Goal: Transaction & Acquisition: Book appointment/travel/reservation

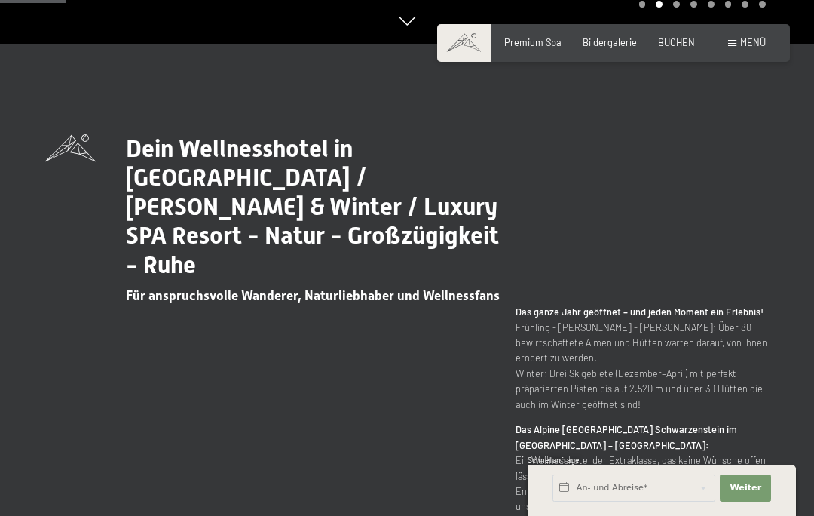
scroll to position [471, 0]
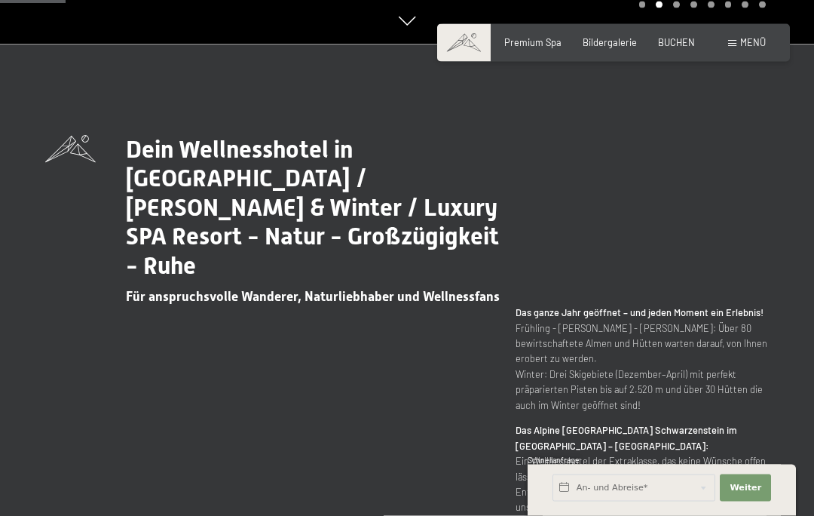
click at [741, 45] on span "Menü" at bounding box center [753, 42] width 26 height 12
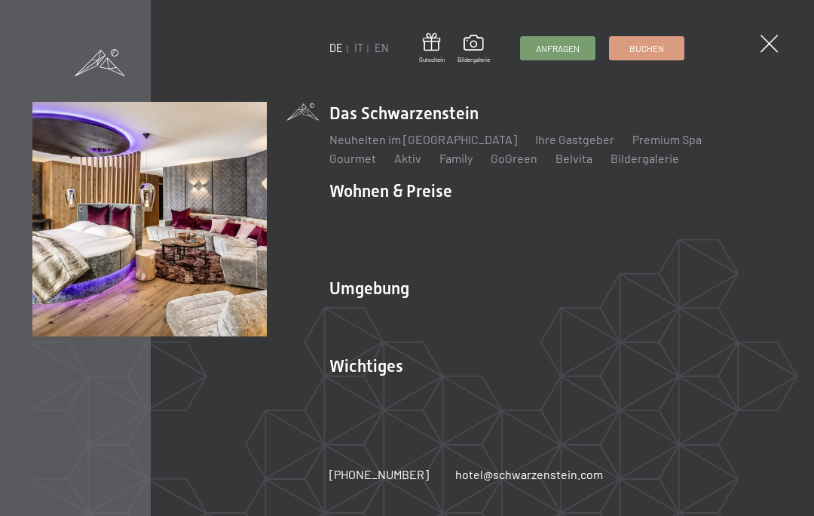
click at [395, 214] on link "Inklusivleistungen" at bounding box center [378, 217] width 98 height 14
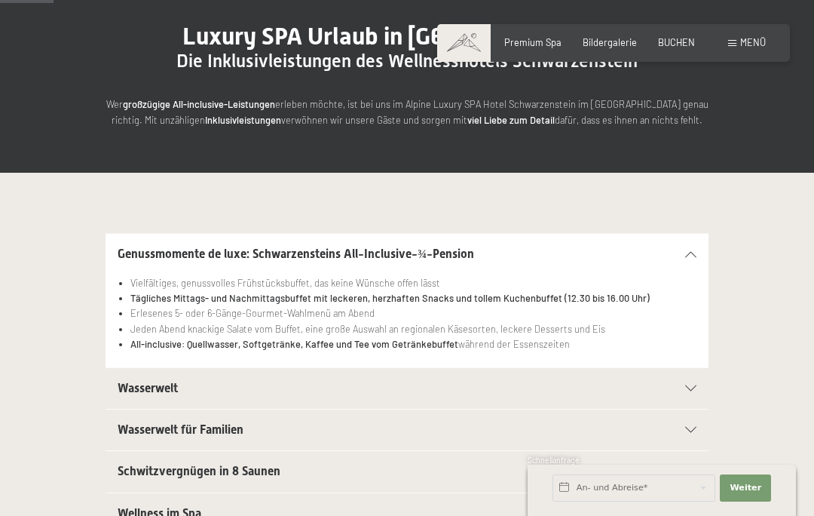
scroll to position [143, 0]
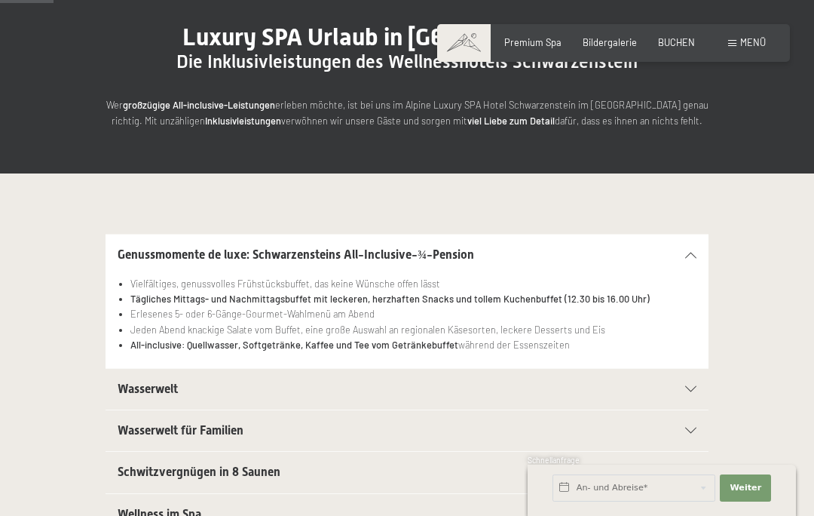
click at [679, 44] on span "BUCHEN" at bounding box center [676, 42] width 37 height 12
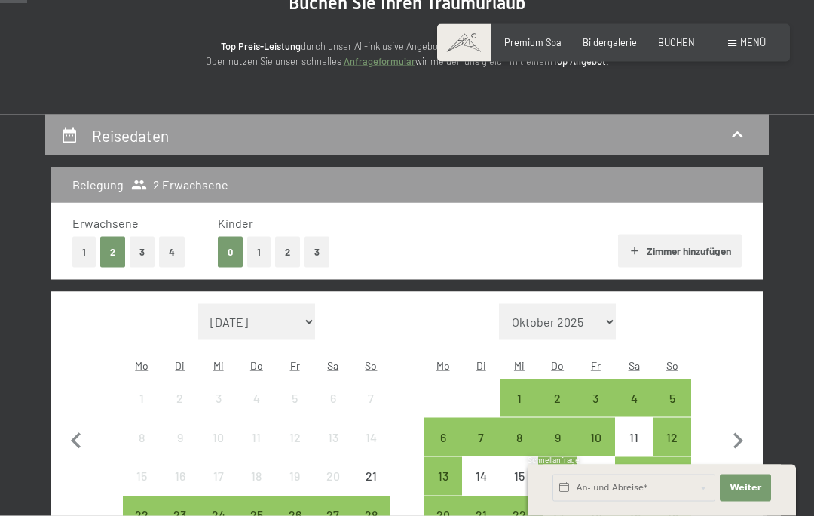
scroll to position [173, 0]
click at [311, 305] on select "September 2025 Oktober 2025 November 2025 Dezember 2025 Januar 2026 Februar 202…" at bounding box center [257, 322] width 118 height 36
select select "2026-08-01"
select select "2026-09-01"
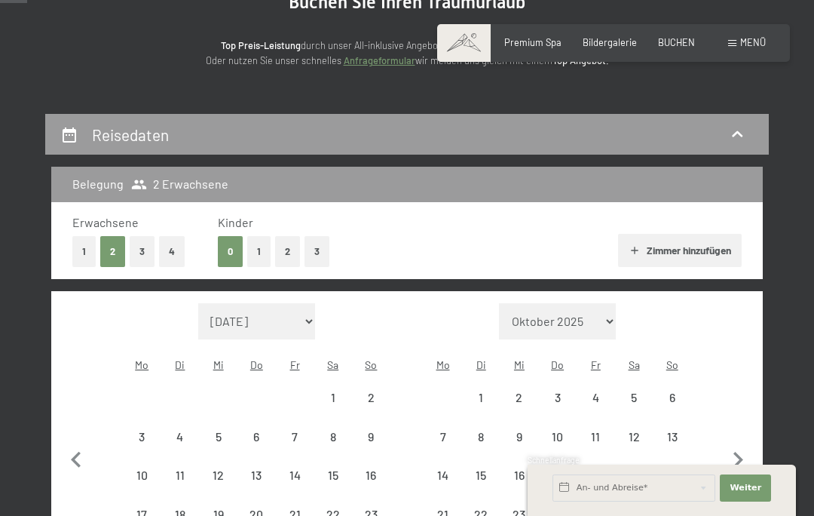
select select "2026-08-01"
select select "2026-09-01"
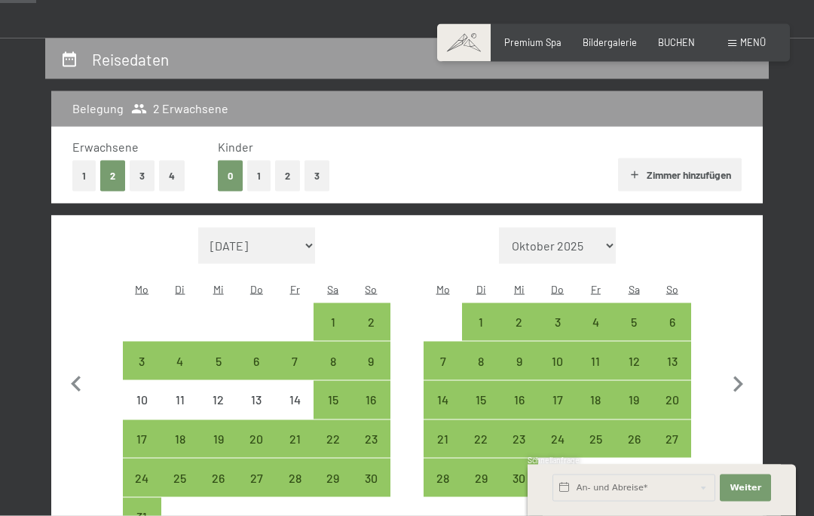
scroll to position [255, 0]
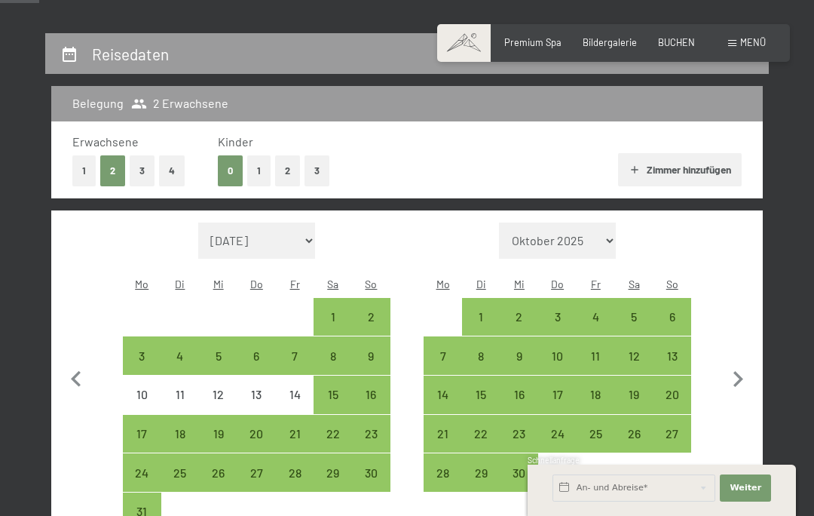
click at [345, 427] on div "22" at bounding box center [332, 444] width 35 height 35
select select "2026-08-01"
select select "2026-09-01"
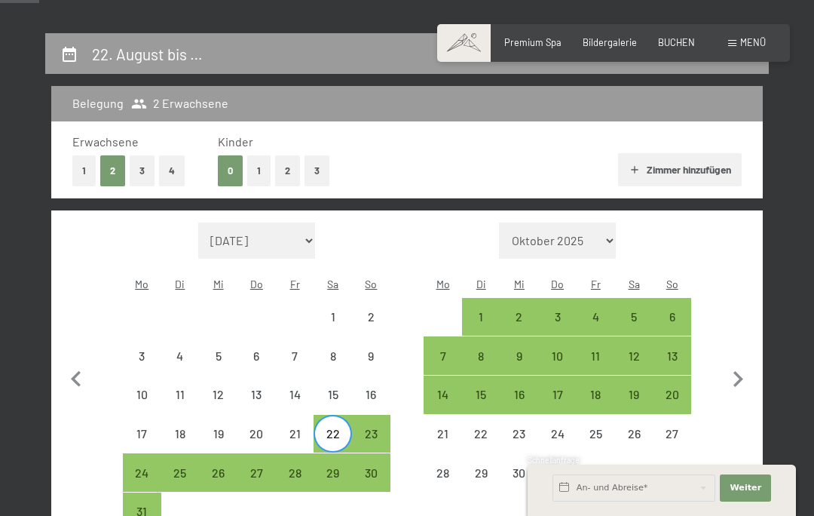
click at [348, 467] on div "29" at bounding box center [332, 484] width 35 height 35
select select "2026-08-01"
select select "2026-09-01"
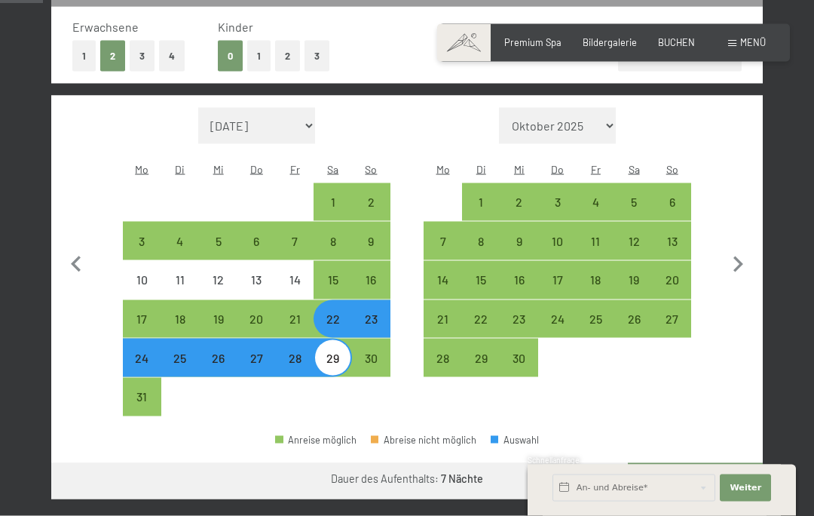
scroll to position [370, 0]
click at [723, 462] on button "Weiter zu „Zimmer“" at bounding box center [695, 480] width 135 height 36
select select "2026-08-01"
select select "2026-09-01"
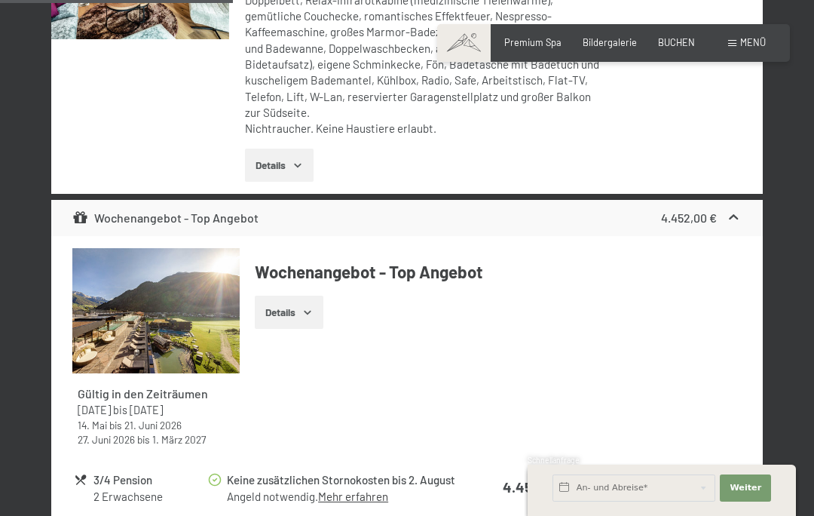
scroll to position [1767, 0]
